Goal: Task Accomplishment & Management: Manage account settings

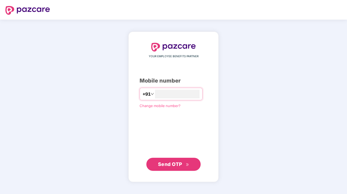
type input "**********"
click at [176, 164] on span "Send OTP" at bounding box center [170, 164] width 24 height 6
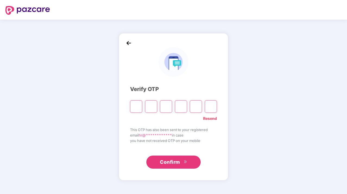
paste input "*"
type input "*"
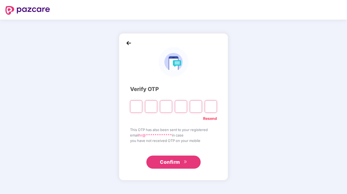
type input "*"
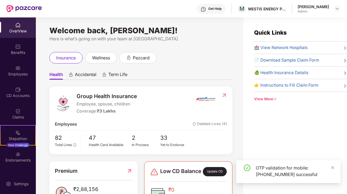
click at [222, 9] on div "Get Help" at bounding box center [215, 9] width 13 height 4
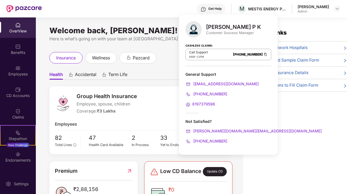
click at [201, 102] on span "8197379596" at bounding box center [204, 103] width 23 height 5
drag, startPoint x: 224, startPoint y: 139, endPoint x: 200, endPoint y: 141, distance: 24.1
click at [200, 141] on div "[PHONE_NUMBER]" at bounding box center [229, 141] width 86 height 6
copy span "7758065133"
click at [147, 99] on div "Group Health Insurance Employee, spouse, children Coverage: ₹3 Lakhs" at bounding box center [125, 103] width 141 height 23
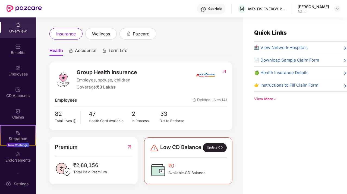
scroll to position [17, 0]
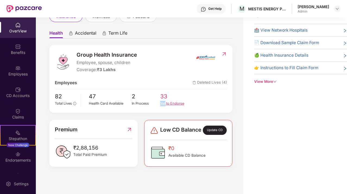
copy div "Yet"
click at [189, 106] on div "82 Total Lives 47 Health Card Available 2 In Process 33 Yet to Endorse" at bounding box center [141, 99] width 172 height 15
click at [17, 48] on img at bounding box center [17, 46] width 5 height 5
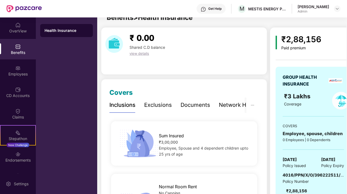
scroll to position [17, 0]
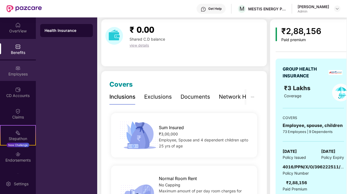
click at [10, 67] on div "Employees" at bounding box center [18, 70] width 36 height 20
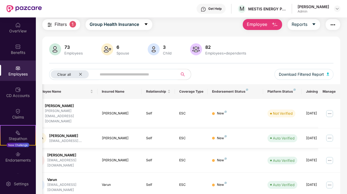
scroll to position [0, 55]
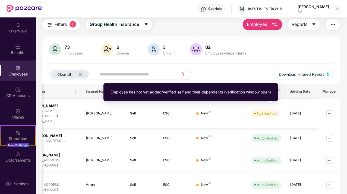
click at [268, 110] on div "Not Verified" at bounding box center [267, 112] width 20 height 5
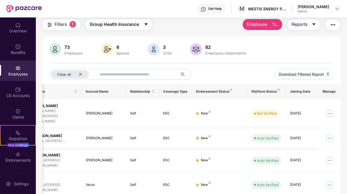
click at [244, 130] on td "New" at bounding box center [219, 138] width 55 height 20
click at [333, 109] on img at bounding box center [330, 113] width 9 height 9
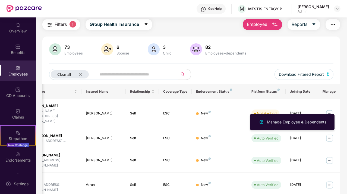
click at [334, 25] on img "button" at bounding box center [333, 24] width 7 height 7
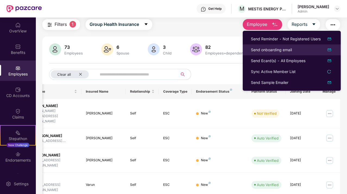
click at [305, 47] on div "Send onboarding email" at bounding box center [292, 49] width 82 height 7
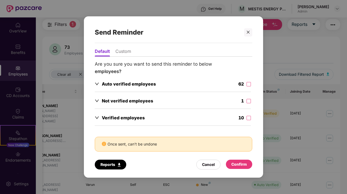
click at [164, 100] on div "Not verified employees 1" at bounding box center [173, 101] width 156 height 8
click at [244, 163] on div "Confirm" at bounding box center [239, 164] width 15 height 6
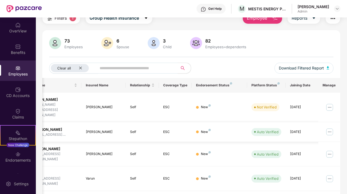
scroll to position [25, 0]
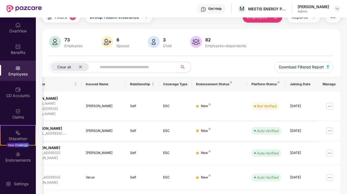
click at [260, 128] on div "Auto Verified" at bounding box center [268, 130] width 22 height 5
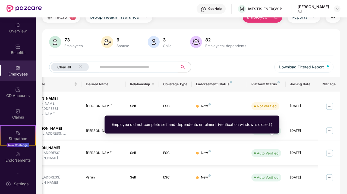
click at [268, 150] on div "Auto Verified" at bounding box center [268, 152] width 22 height 5
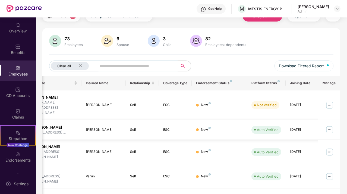
click at [331, 125] on img at bounding box center [330, 129] width 9 height 9
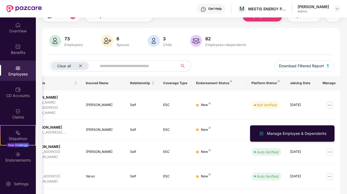
scroll to position [0, 0]
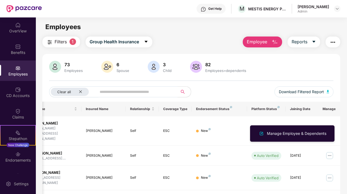
click at [339, 42] on button "button" at bounding box center [333, 41] width 15 height 11
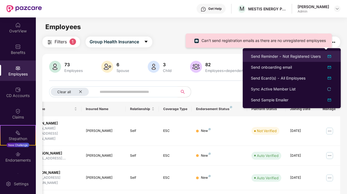
click at [306, 57] on div "Send Reminder - Not Registered Users" at bounding box center [286, 56] width 70 height 6
click at [287, 57] on div "Send Reminder - Not Registered Users" at bounding box center [286, 56] width 70 height 6
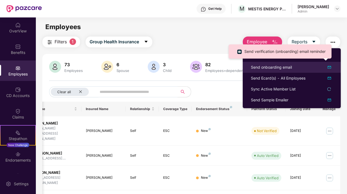
click at [290, 66] on div "Send onboarding email" at bounding box center [271, 67] width 41 height 6
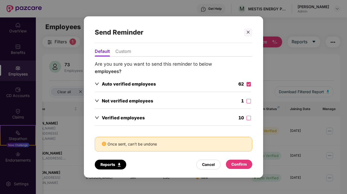
click at [243, 164] on div "Confirm" at bounding box center [239, 164] width 15 height 6
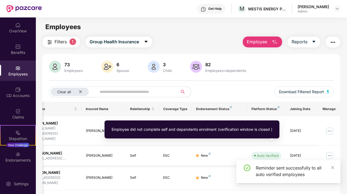
click at [264, 153] on div "Auto Verified" at bounding box center [268, 155] width 22 height 5
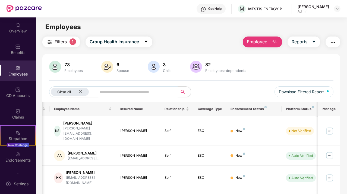
click at [152, 67] on img at bounding box center [154, 67] width 12 height 12
click at [163, 65] on div "3" at bounding box center [167, 64] width 11 height 5
click at [10, 33] on div "OverView" at bounding box center [18, 30] width 36 height 5
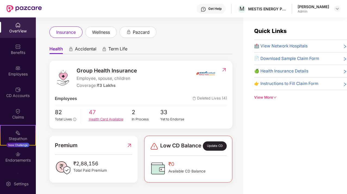
scroll to position [17, 0]
